Goal: Task Accomplishment & Management: Use online tool/utility

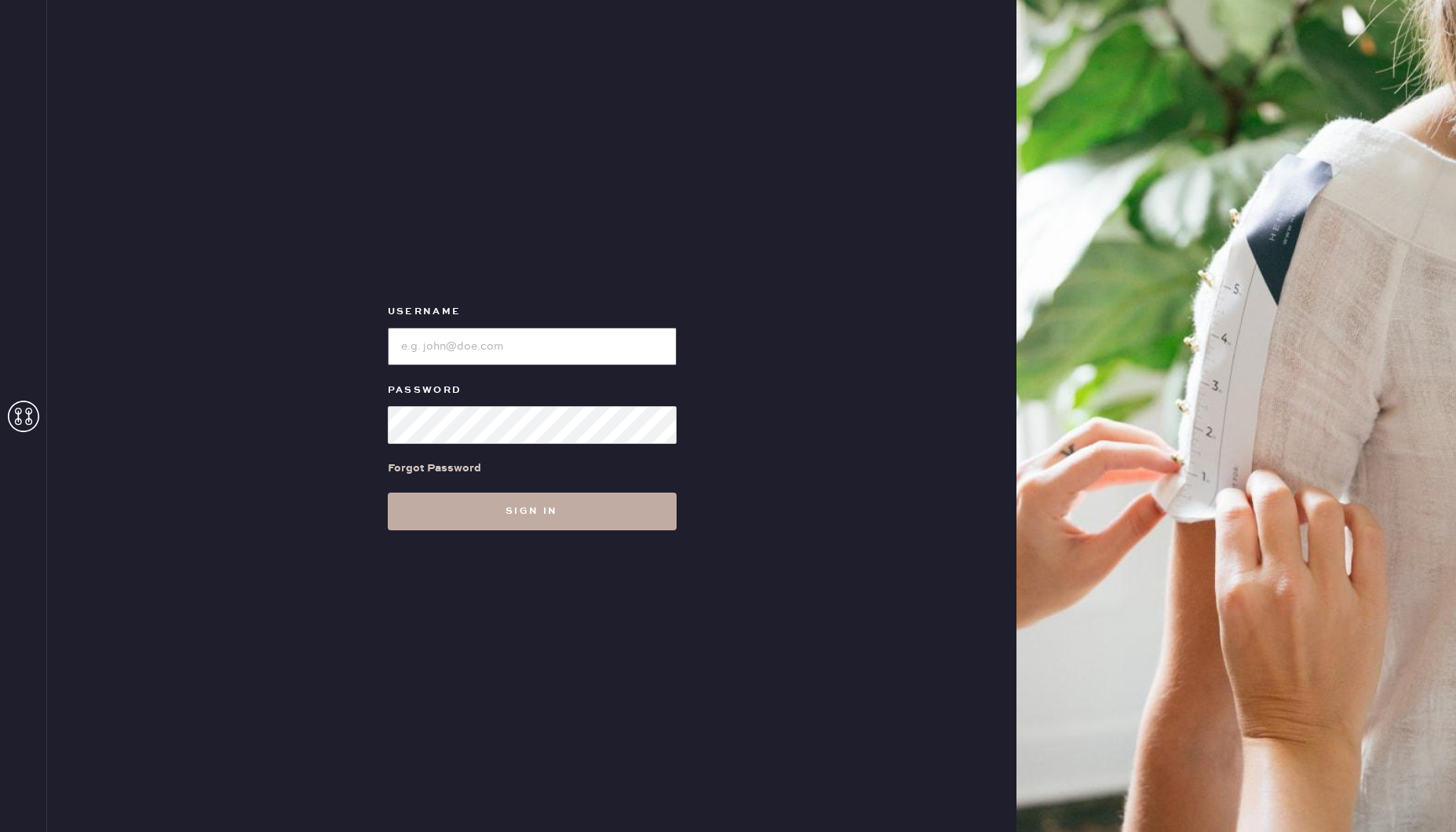
type input "[EMAIL_ADDRESS][DOMAIN_NAME]"
click at [493, 516] on button "Sign in" at bounding box center [531, 512] width 289 height 38
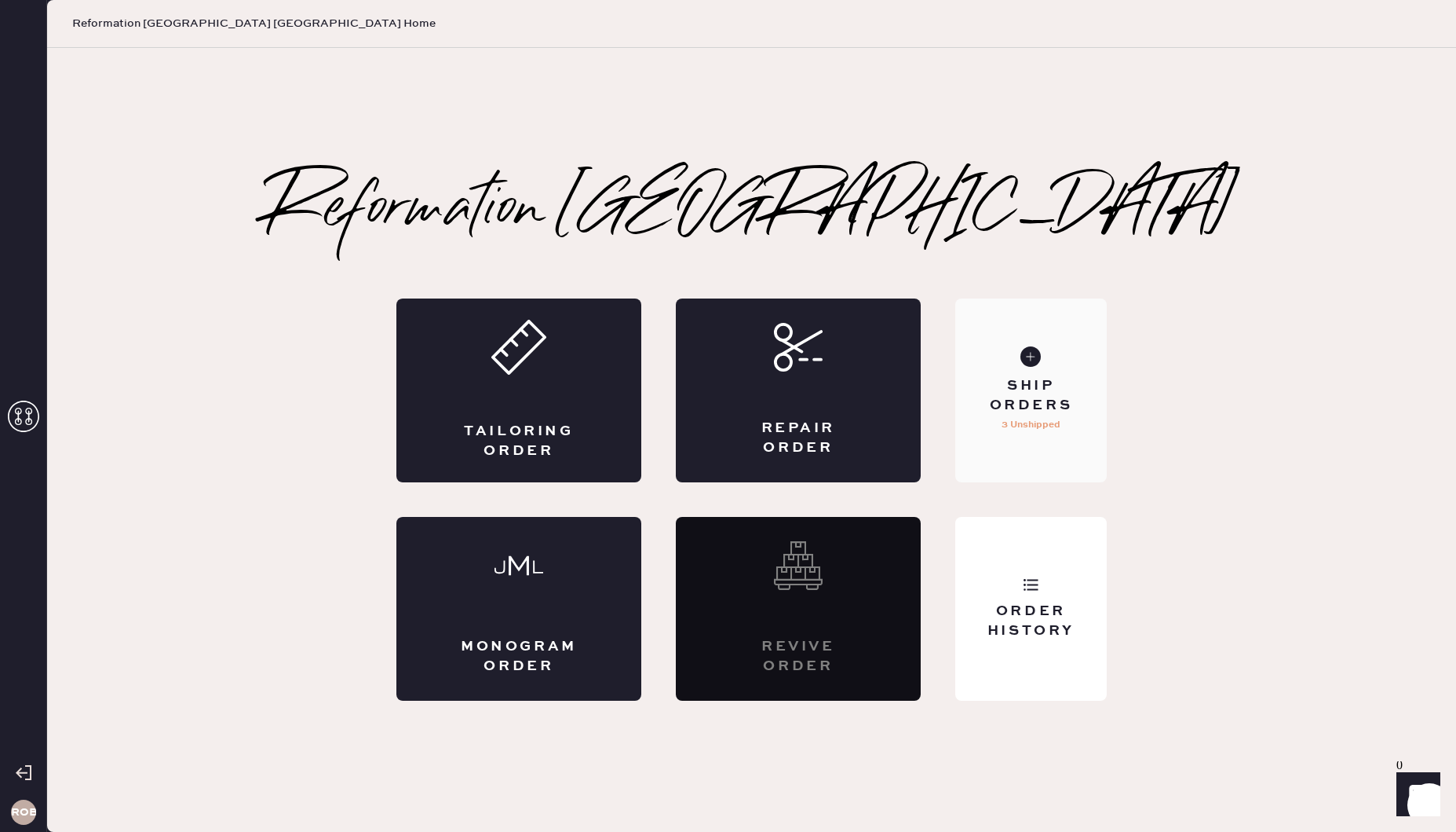
click at [1012, 387] on div "Ship Orders" at bounding box center [1031, 395] width 126 height 39
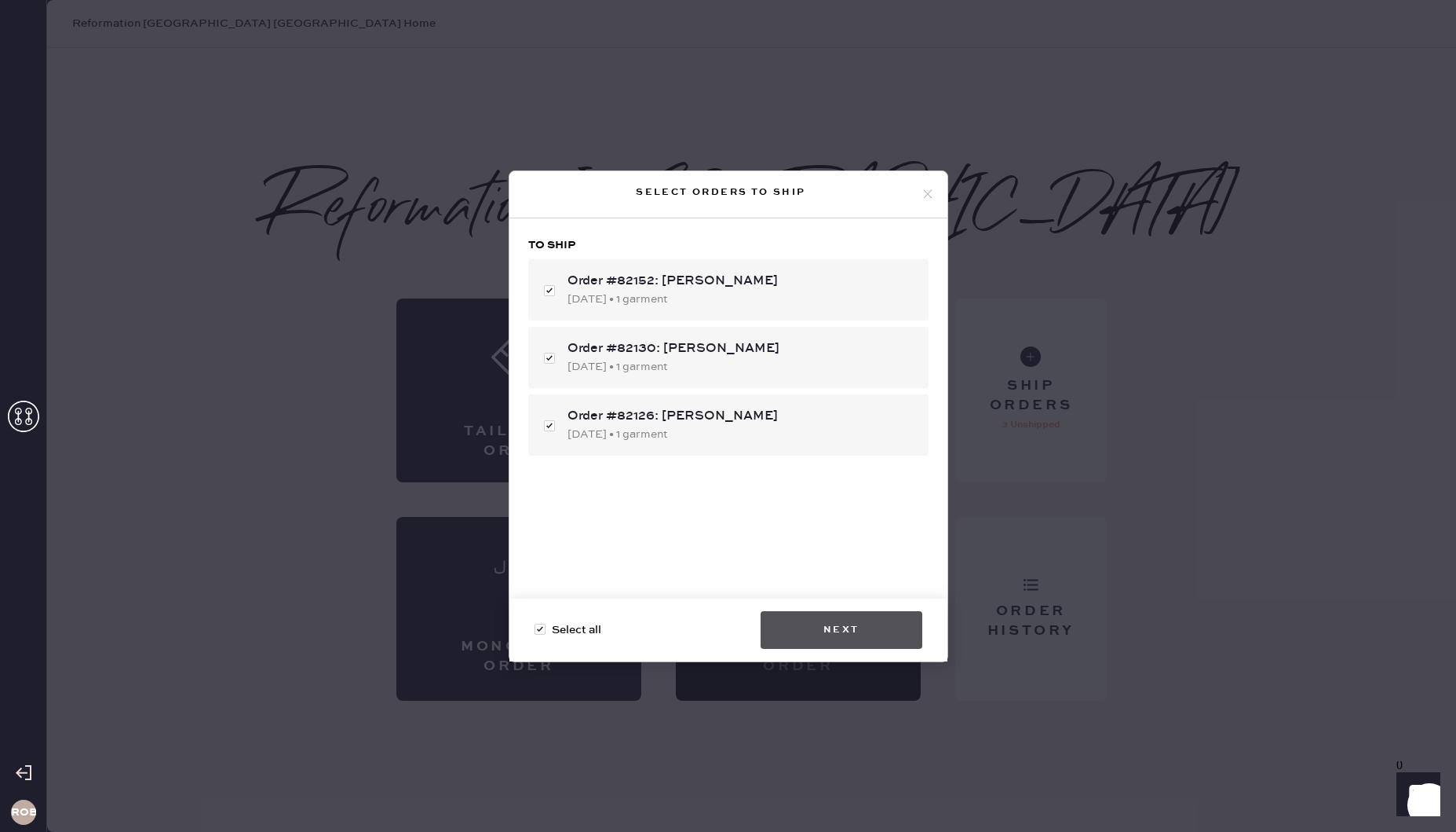
click at [836, 616] on button "Next" at bounding box center [841, 630] width 162 height 38
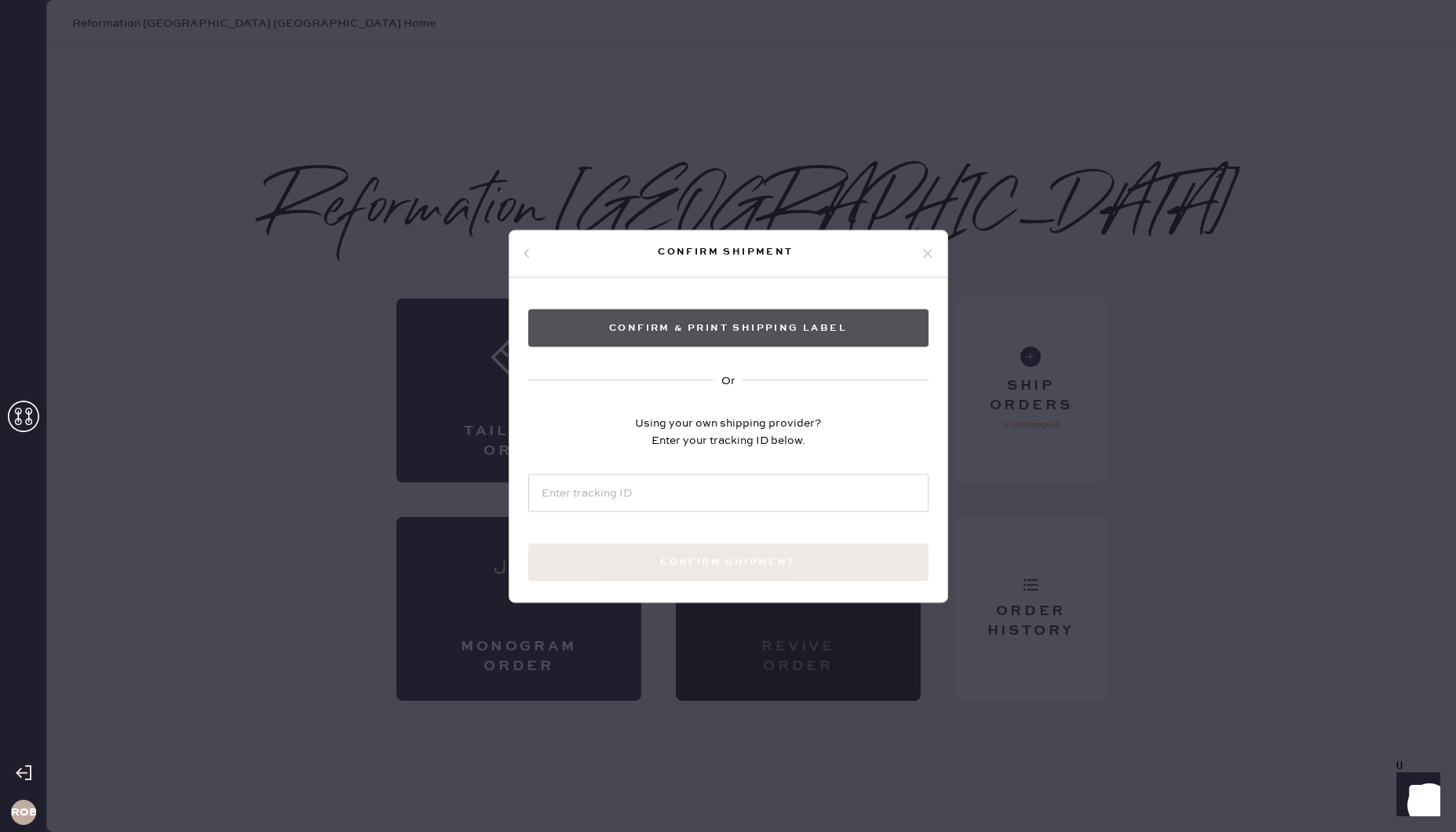
click at [759, 334] on button "Confirm & Print shipping label" at bounding box center [728, 328] width 401 height 38
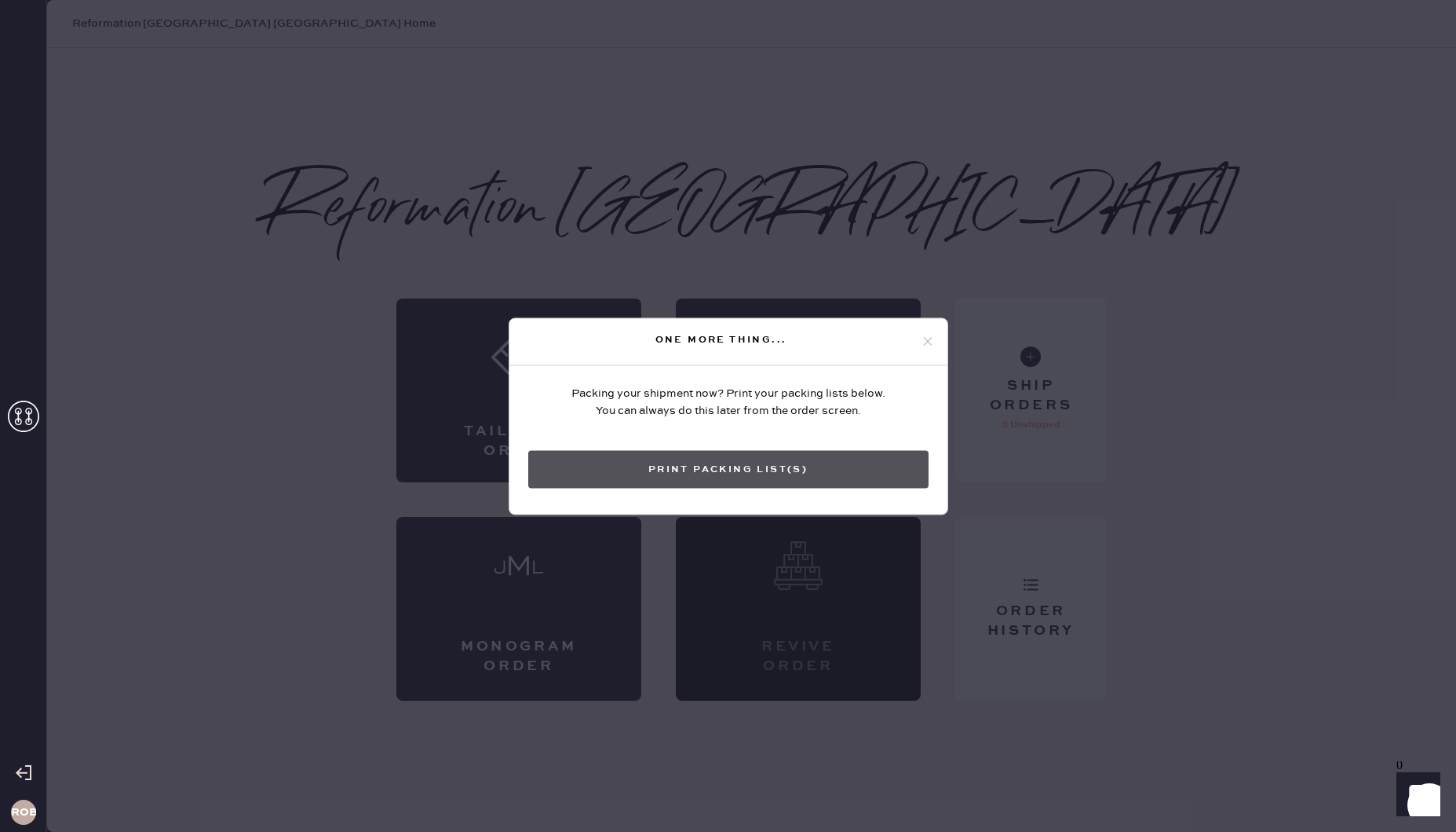
click at [789, 463] on button "Print Packing List(s)" at bounding box center [728, 469] width 401 height 38
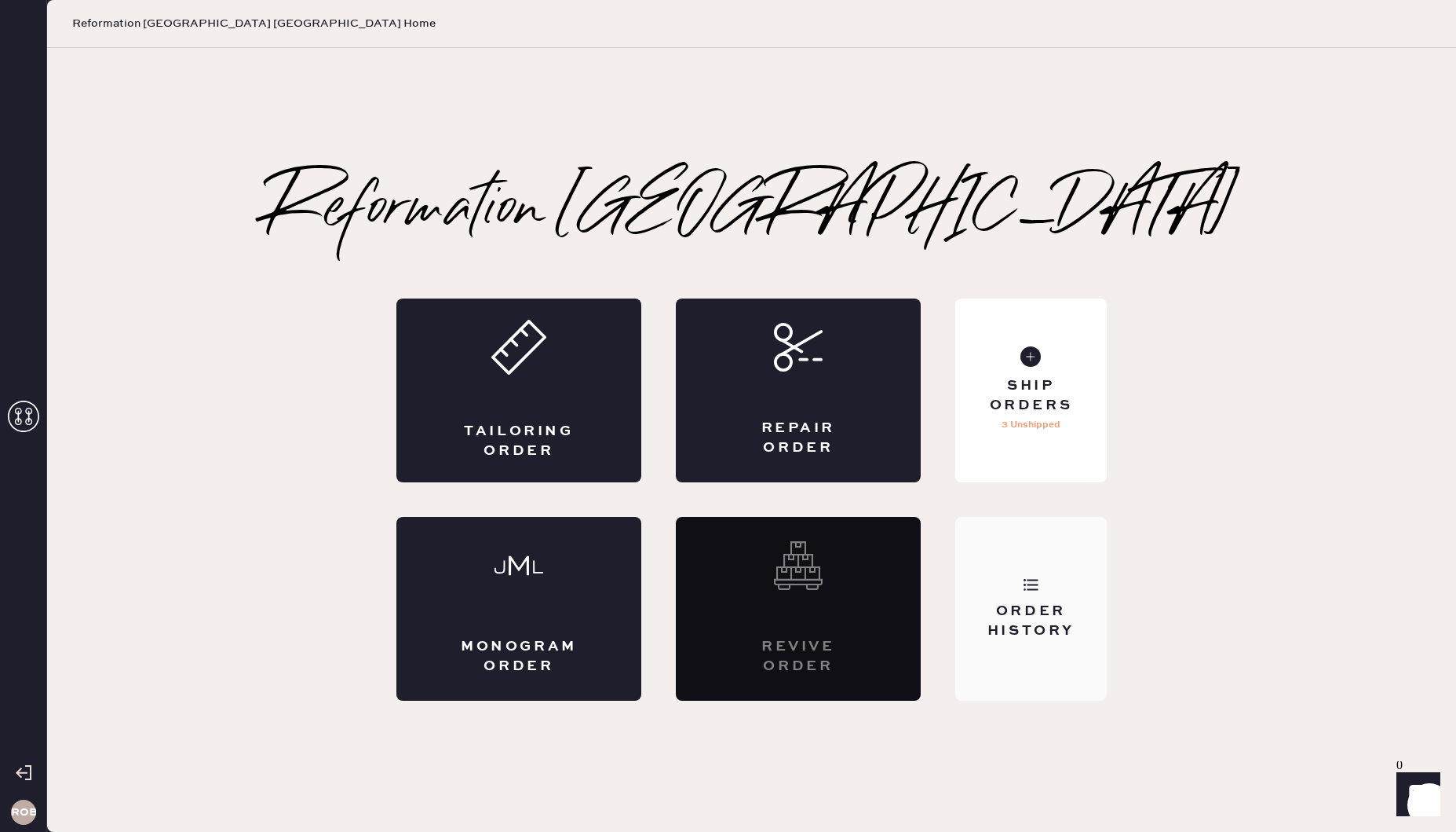
click at [1000, 616] on div "Order History" at bounding box center [1031, 621] width 126 height 39
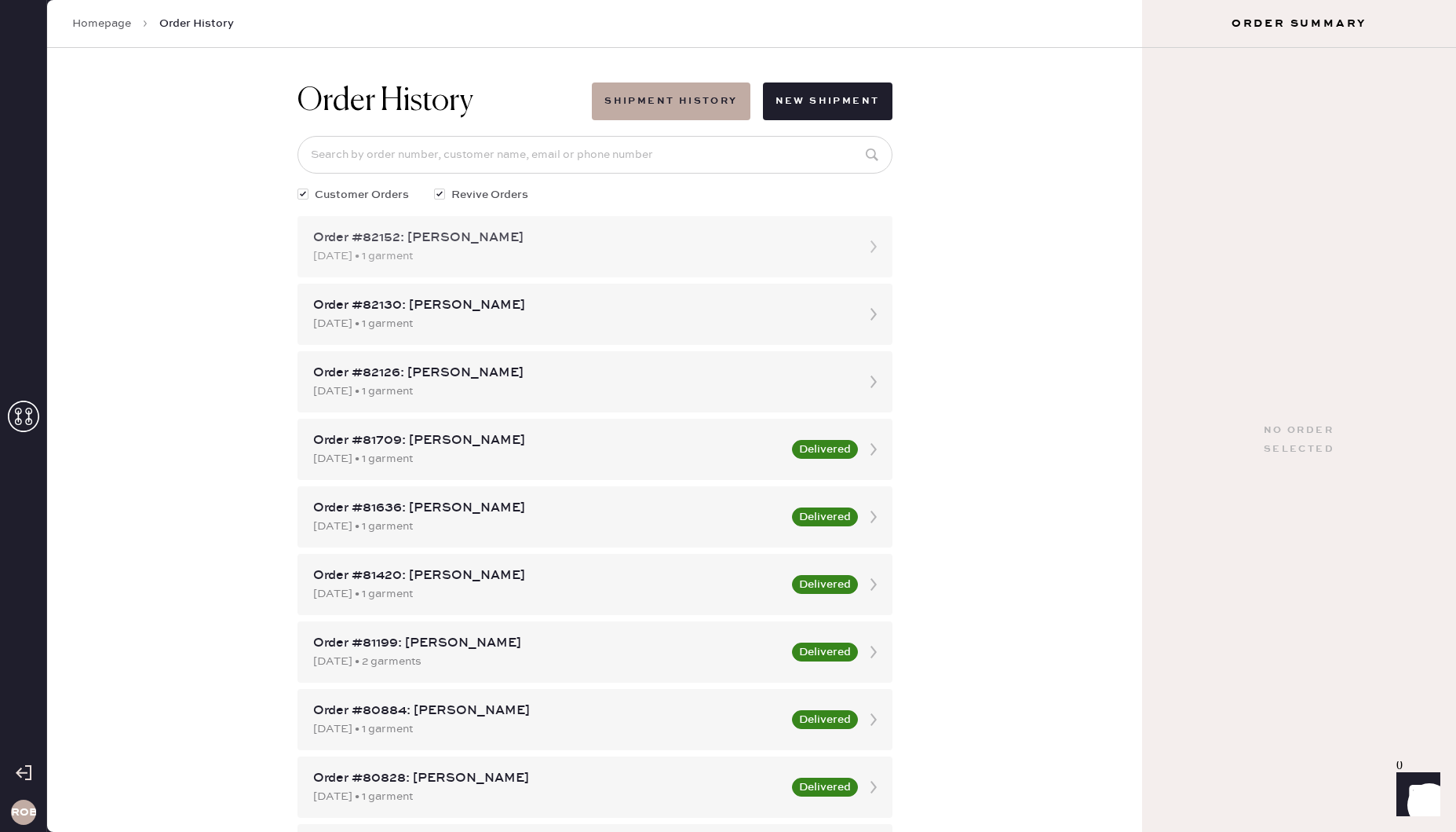
click at [464, 241] on div "Order #82152: [PERSON_NAME]" at bounding box center [581, 238] width 535 height 19
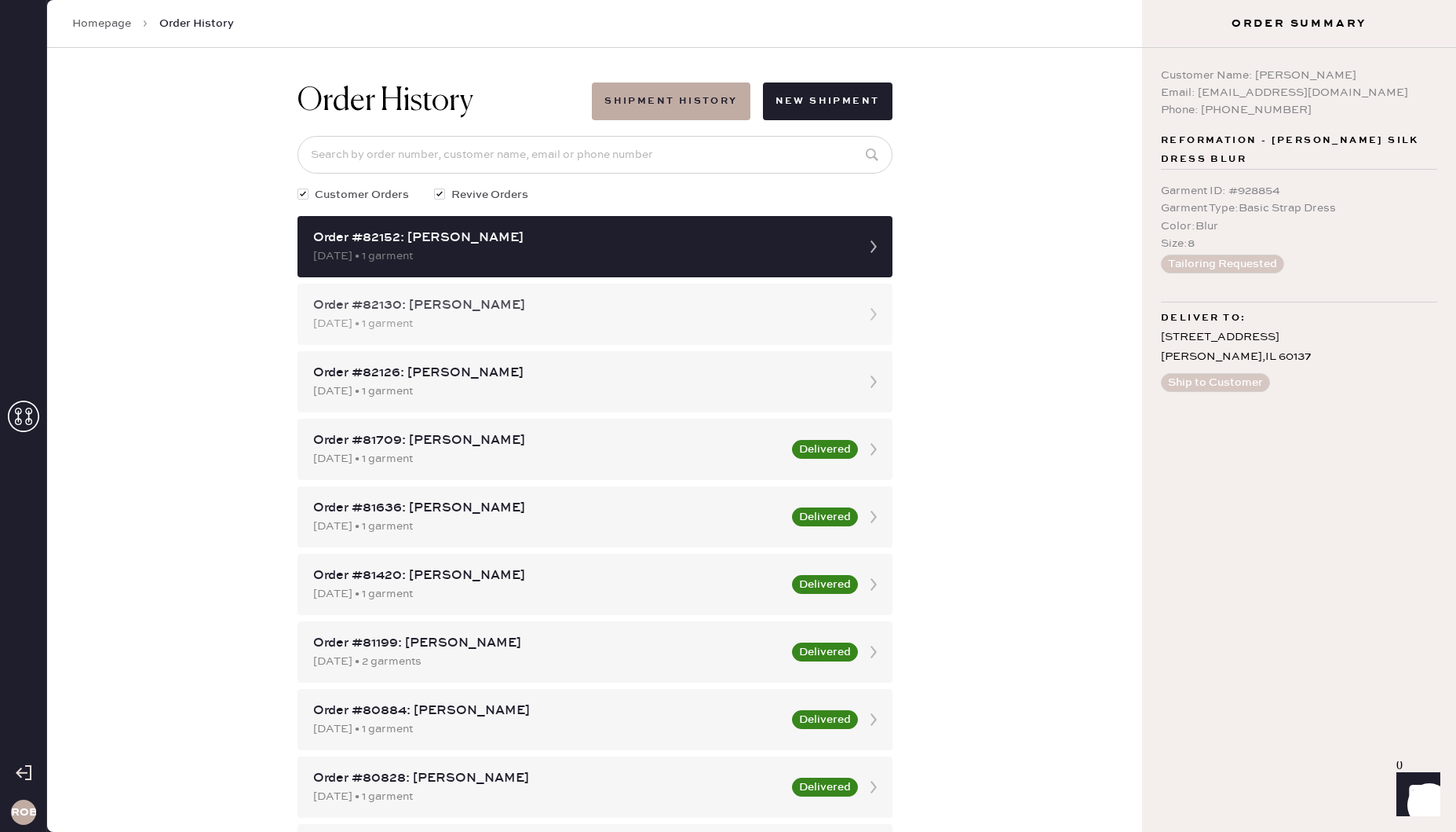
click at [782, 292] on div "Order #82130: [PERSON_NAME] [DATE] • 1 garment" at bounding box center [595, 314] width 595 height 62
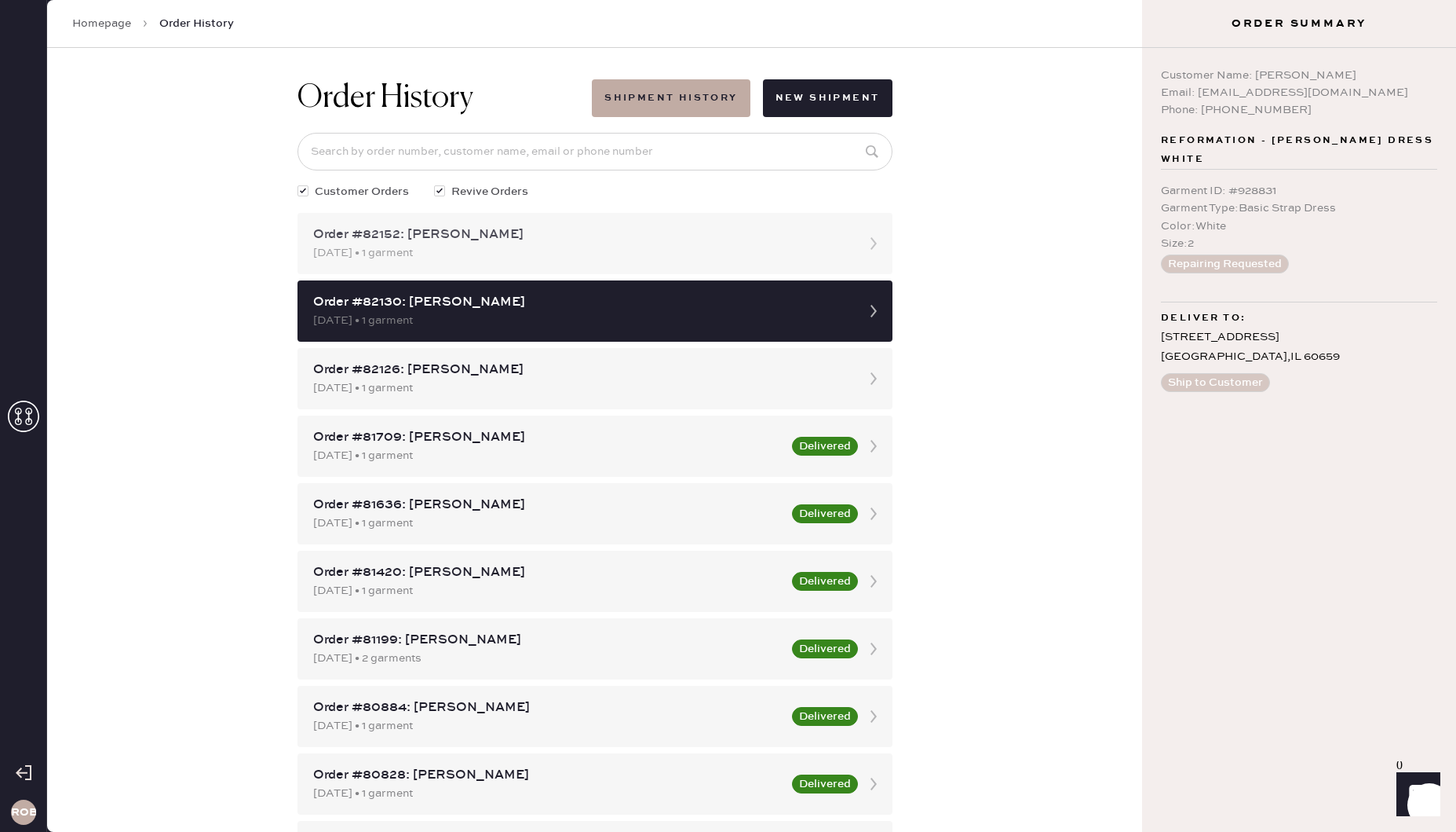
click at [761, 256] on div "[DATE] • 1 garment" at bounding box center [581, 253] width 535 height 17
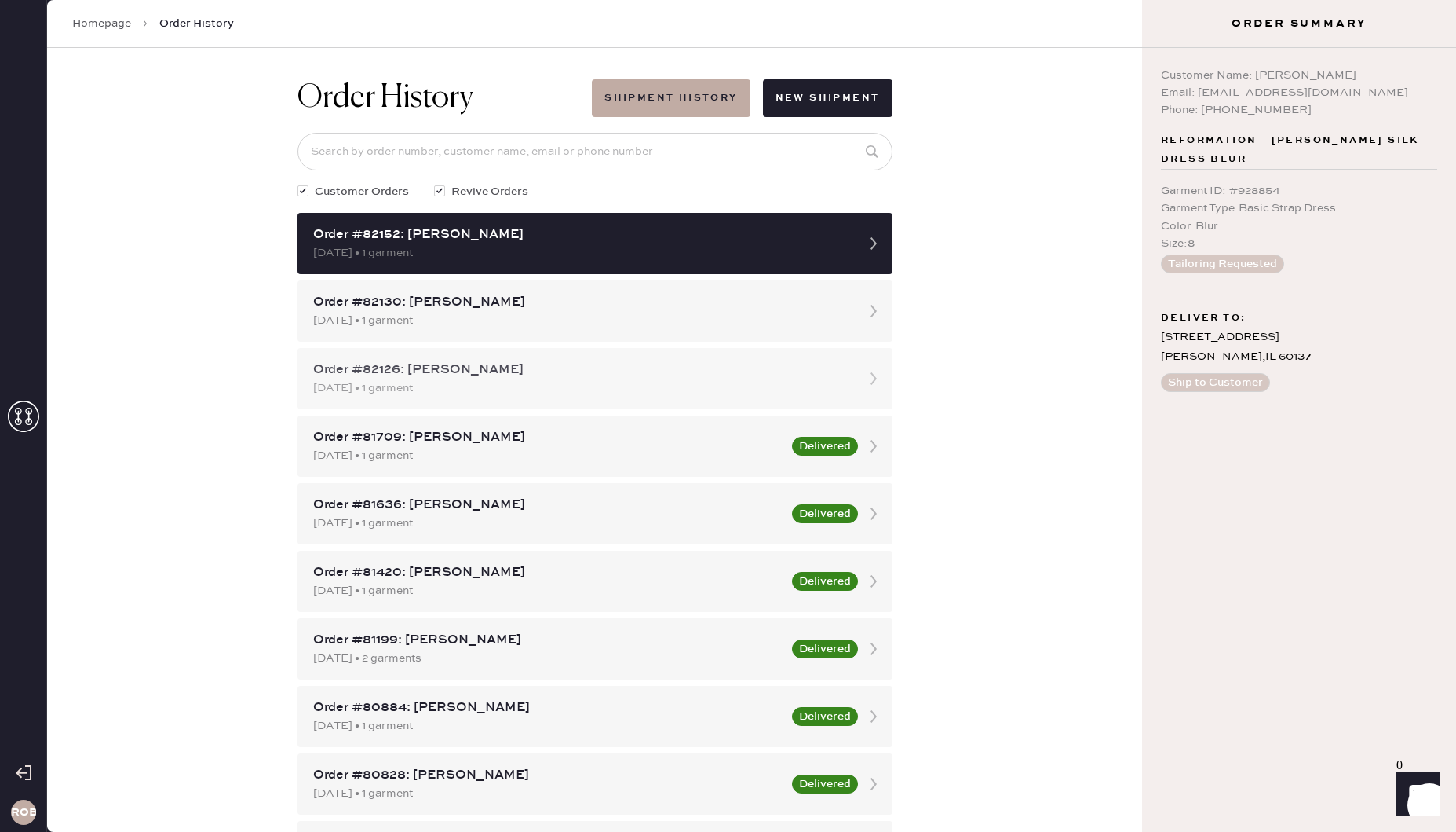
click at [479, 374] on div "Order #82126: [PERSON_NAME]" at bounding box center [581, 370] width 535 height 19
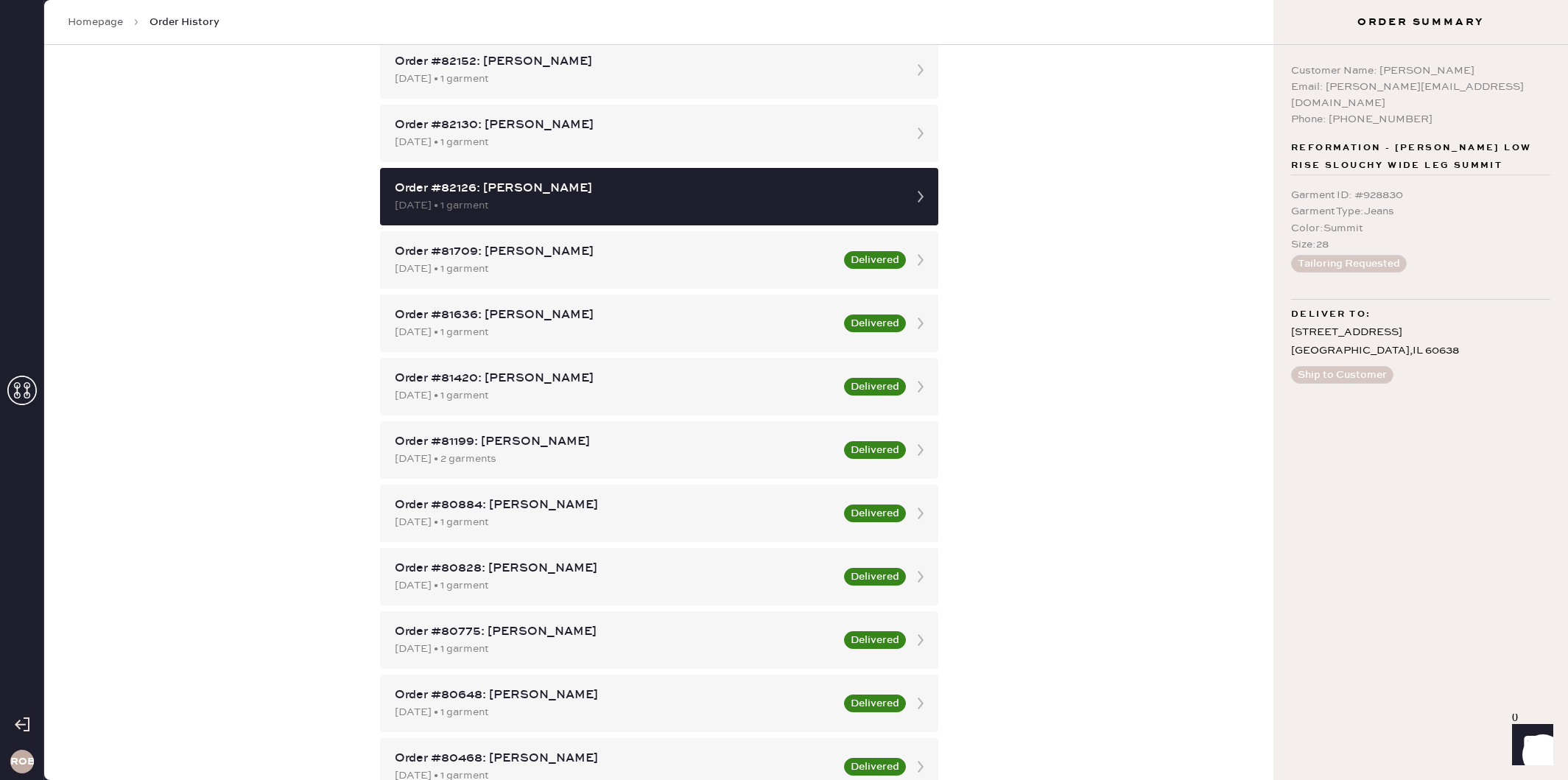
scroll to position [176, 0]
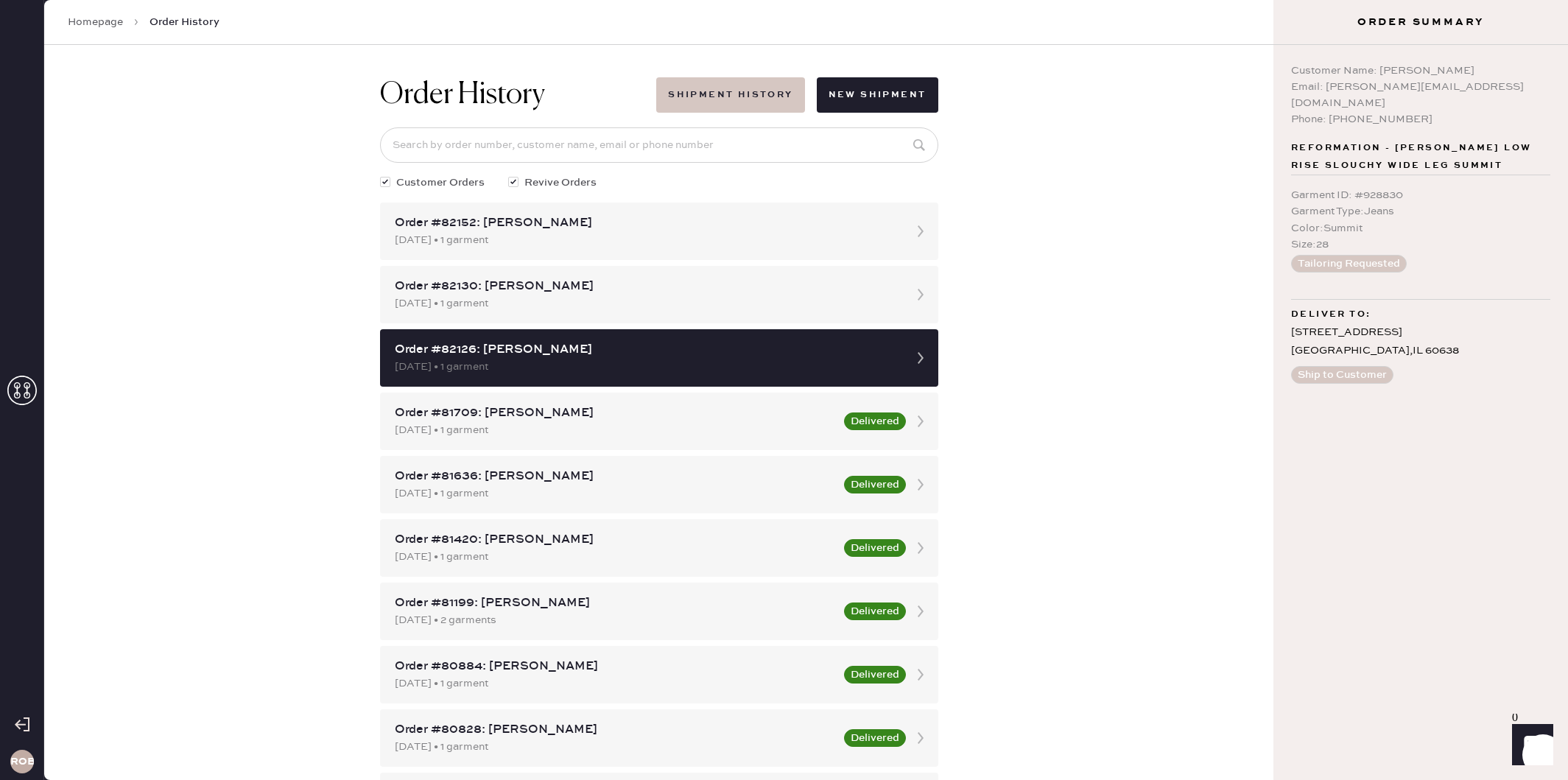
click at [734, 97] on button "Shipment History" at bounding box center [729, 95] width 148 height 36
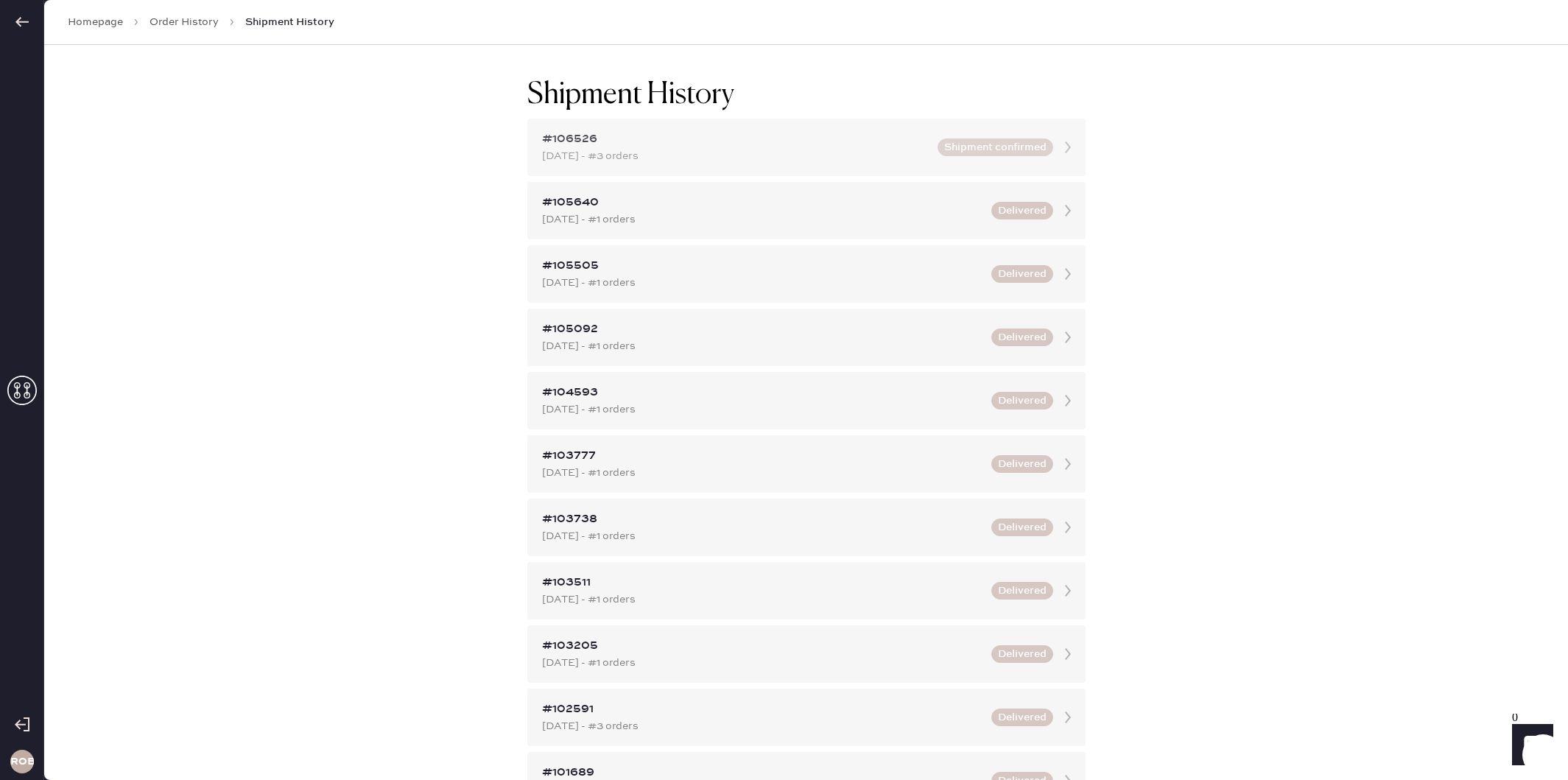
click at [742, 142] on div "#106526" at bounding box center [735, 139] width 386 height 18
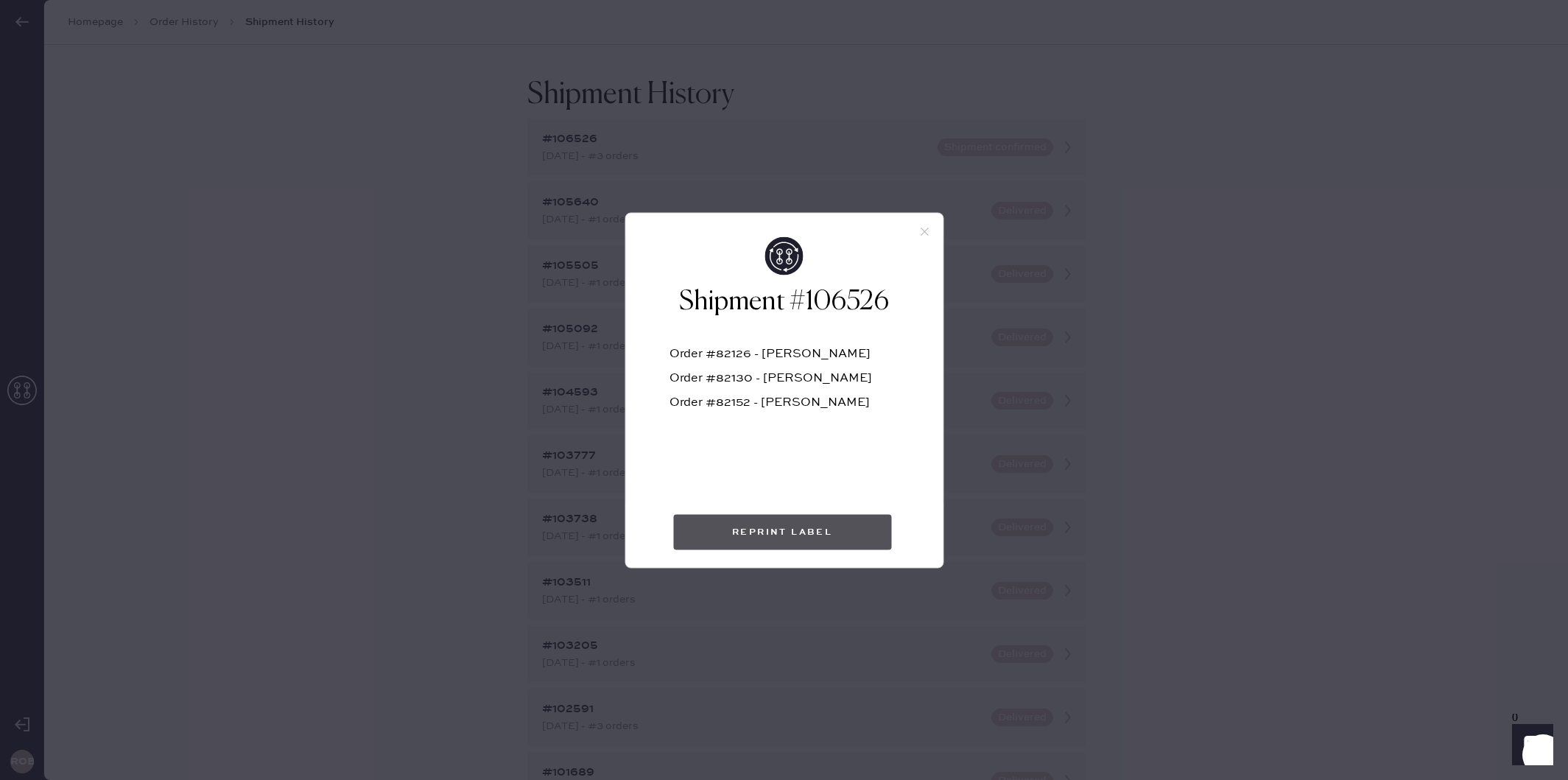
click at [756, 529] on button "Reprint Label" at bounding box center [782, 532] width 218 height 36
